Goal: Transaction & Acquisition: Purchase product/service

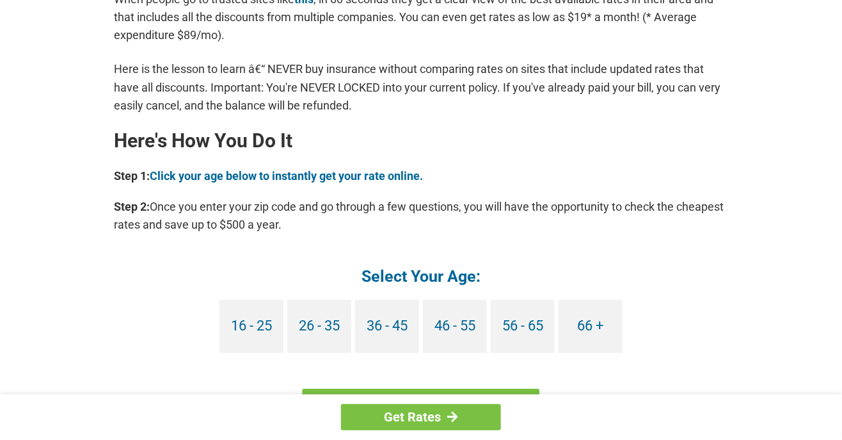
scroll to position [1066, 0]
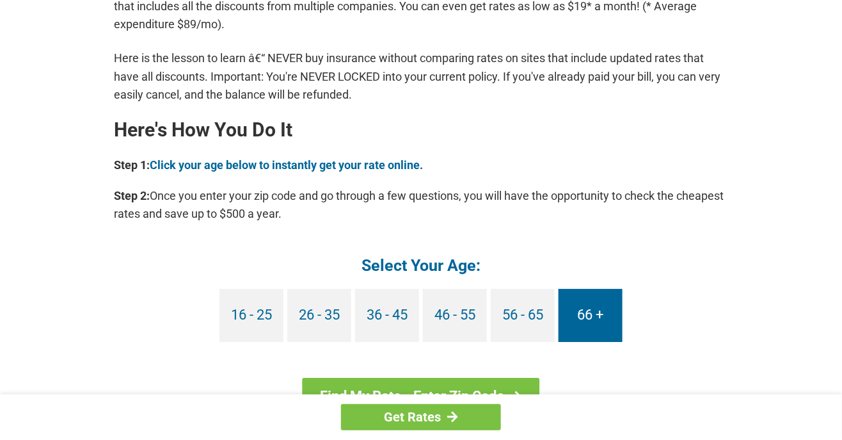
click at [603, 313] on link "66 +" at bounding box center [591, 315] width 64 height 53
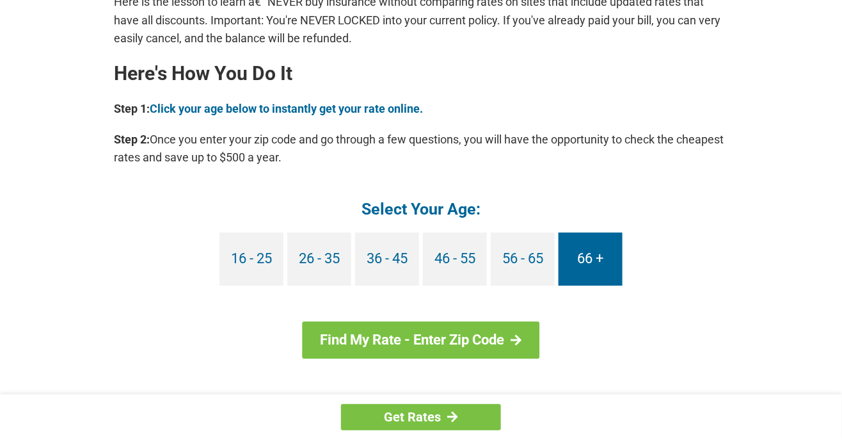
scroll to position [1130, 0]
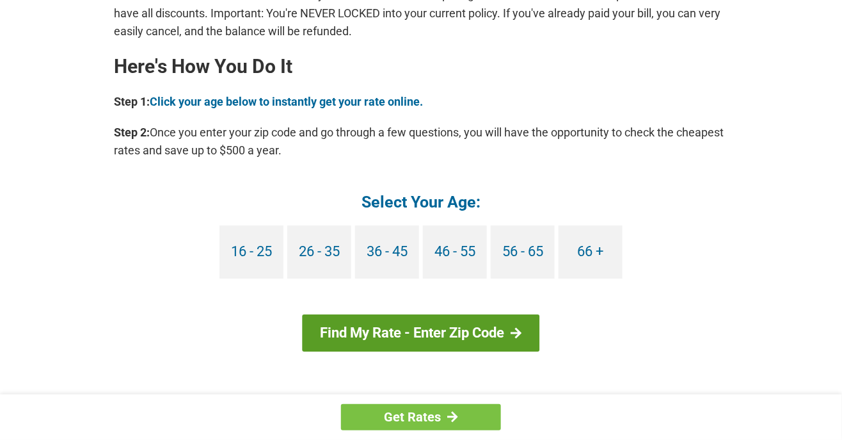
click at [504, 333] on link "Find My Rate - Enter Zip Code" at bounding box center [421, 332] width 237 height 37
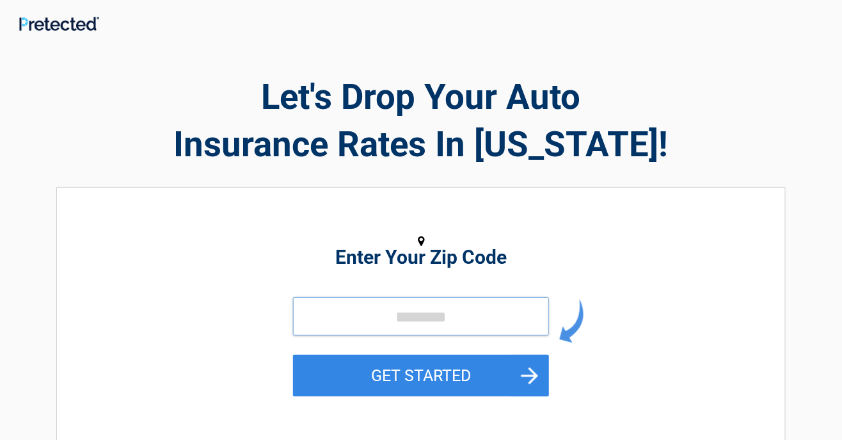
click at [444, 315] on input "tel" at bounding box center [421, 316] width 256 height 38
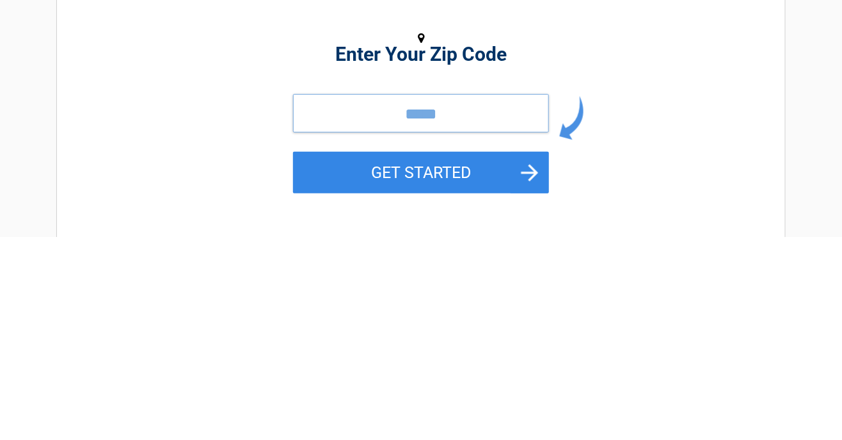
type input "*****"
click at [293, 355] on button "GET STARTED" at bounding box center [421, 376] width 256 height 42
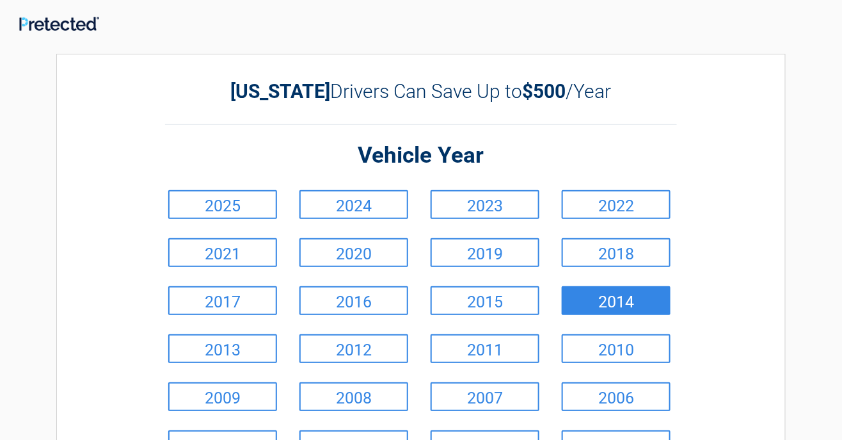
click at [647, 308] on link "2014" at bounding box center [616, 300] width 109 height 29
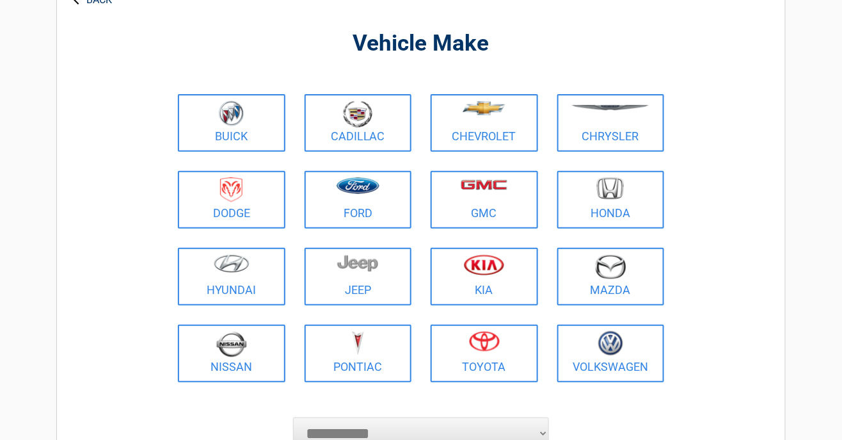
scroll to position [81, 0]
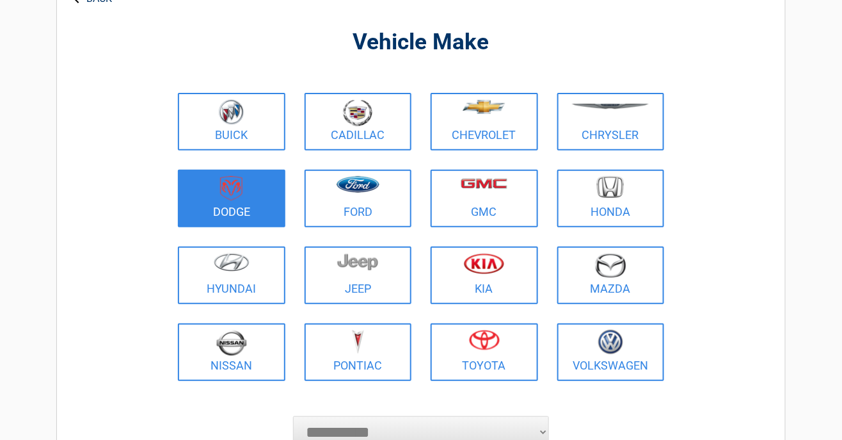
click at [256, 189] on figure at bounding box center [232, 190] width 92 height 29
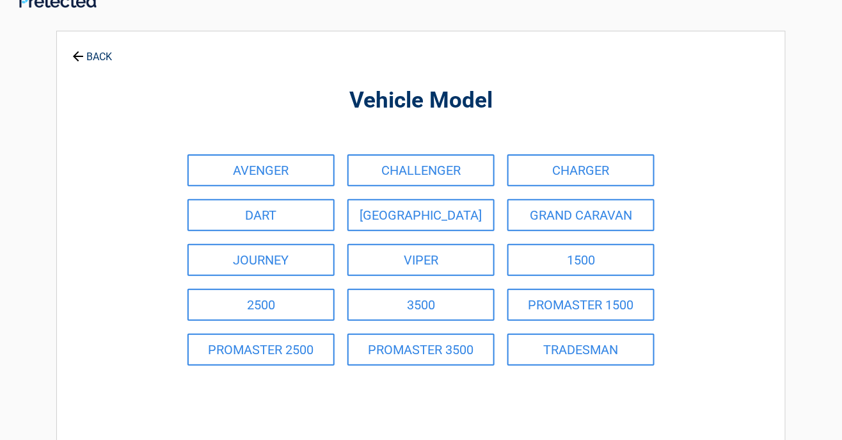
scroll to position [0, 0]
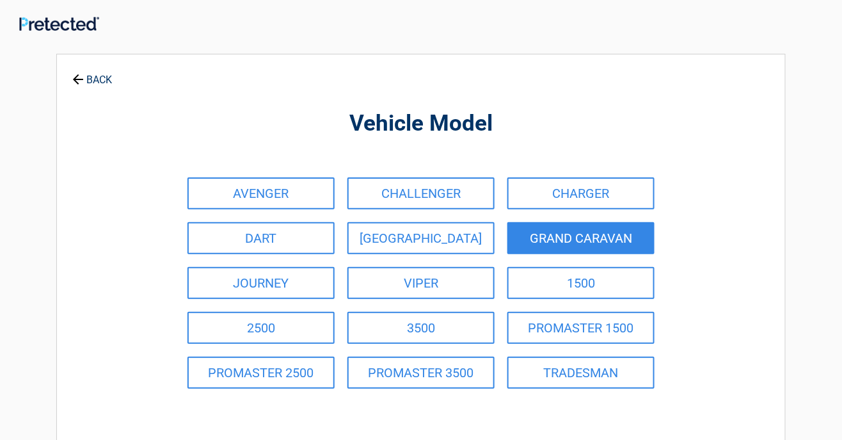
click at [632, 237] on link "GRAND CARAVAN" at bounding box center [581, 238] width 147 height 32
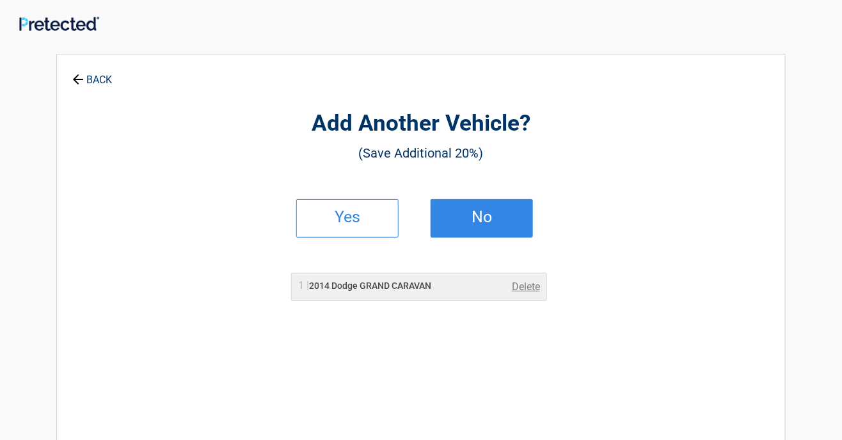
click at [503, 221] on link "No" at bounding box center [482, 218] width 102 height 38
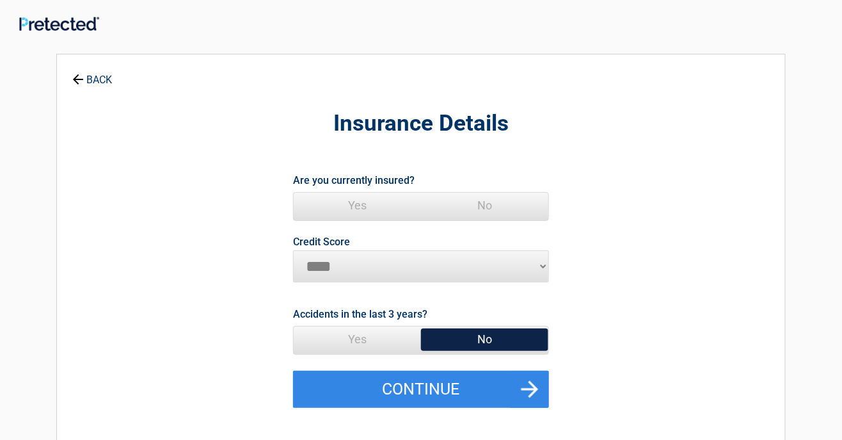
click at [839, 147] on div "**********" at bounding box center [421, 353] width 842 height 686
click at [376, 195] on span "Yes" at bounding box center [357, 206] width 127 height 26
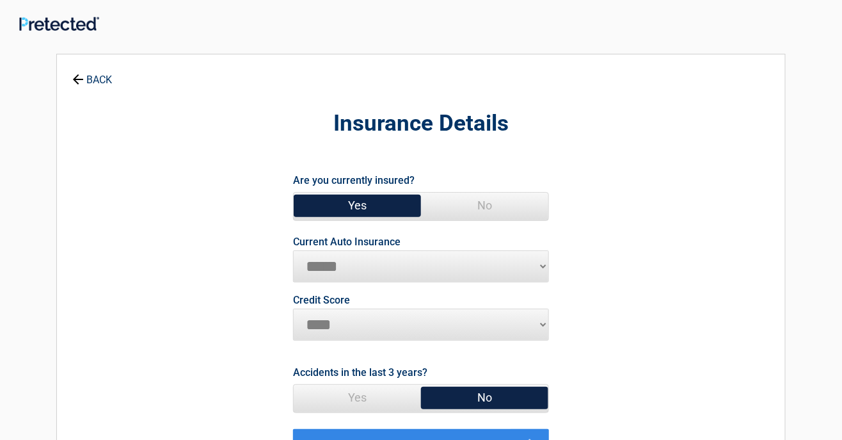
click at [833, 159] on div "**********" at bounding box center [421, 353] width 842 height 686
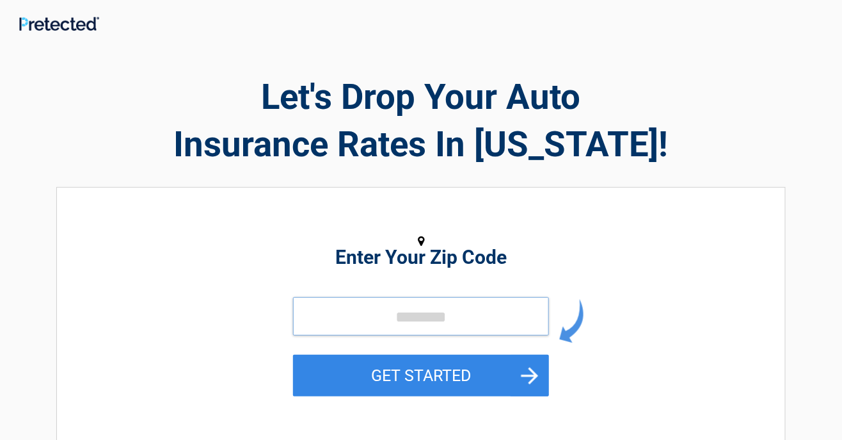
click at [461, 319] on input "tel" at bounding box center [421, 316] width 256 height 38
